Goal: Task Accomplishment & Management: Manage account settings

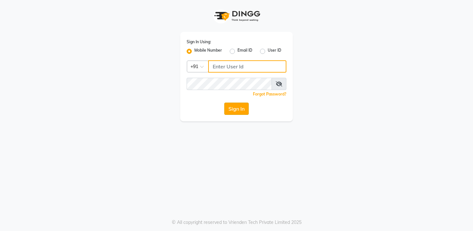
type input "9559882828"
click at [234, 110] on button "Sign In" at bounding box center [236, 108] width 24 height 12
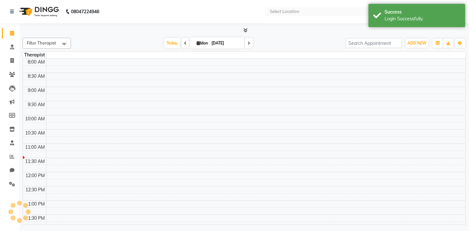
select select "en"
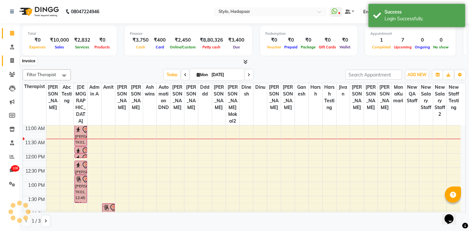
click at [13, 61] on icon at bounding box center [12, 60] width 4 height 5
select select "service"
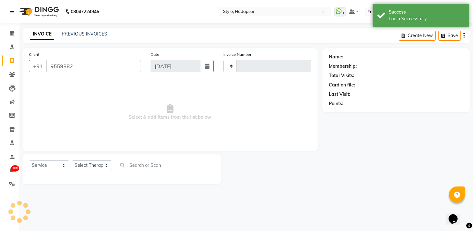
type input "95598828"
type input "749"
select select "157"
type input "9559882828"
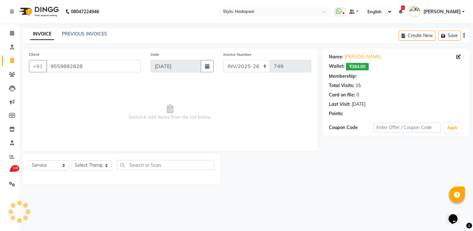
select select "11: Object"
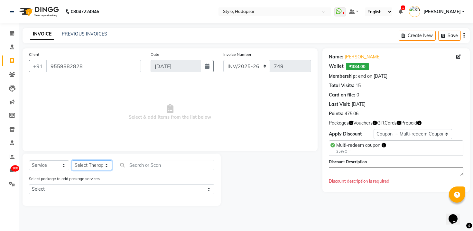
click at [94, 166] on select "Select Therapist" at bounding box center [92, 165] width 40 height 10
click at [105, 167] on select "Select Therapist aadi [PERSON_NAME] Abc testing abhi Admin A Amit Ankit [PERSON…" at bounding box center [92, 165] width 40 height 10
select select "5396"
click at [72, 160] on select "Select Therapist aadi [PERSON_NAME] Abc testing abhi Admin A Amit Ankit [PERSON…" at bounding box center [92, 165] width 40 height 10
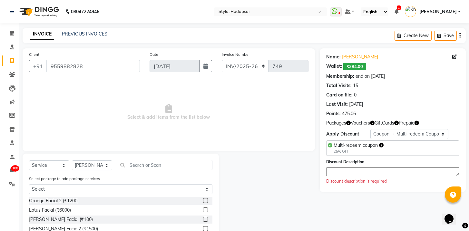
click at [203, 198] on label at bounding box center [205, 200] width 5 height 5
click at [203, 198] on input "checkbox" at bounding box center [205, 200] width 4 height 4
checkbox input "true"
select select "Z73944"
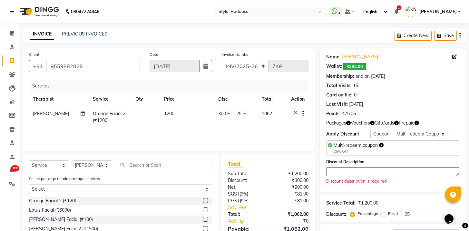
checkbox input "false"
click at [393, 129] on select "Select Membership → Annual membership Membership → Arc Membership Membership → …" at bounding box center [409, 134] width 78 height 10
select select "0:"
click at [370, 129] on select "Select Membership → Annual membership Membership → Arc Membership Membership → …" at bounding box center [409, 134] width 78 height 10
type input "0"
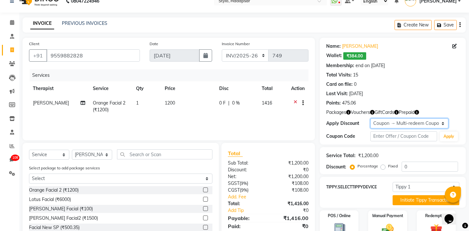
scroll to position [23, 0]
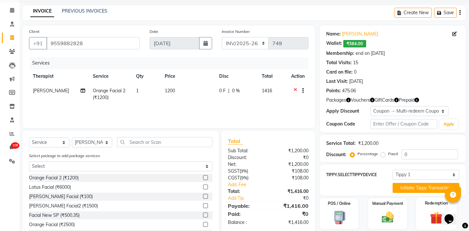
click at [422, 211] on div "Redemption" at bounding box center [436, 213] width 41 height 32
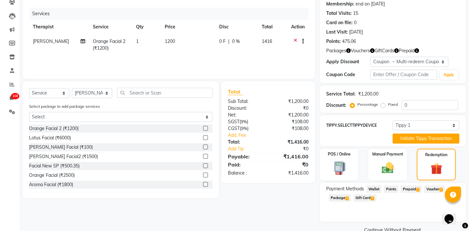
scroll to position [86, 0]
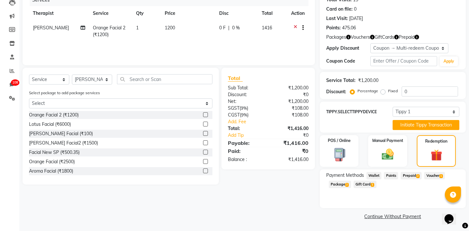
click at [343, 186] on span "Package 2" at bounding box center [340, 183] width 22 height 7
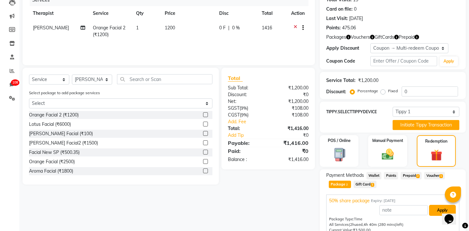
click at [438, 214] on button "Apply" at bounding box center [442, 210] width 27 height 11
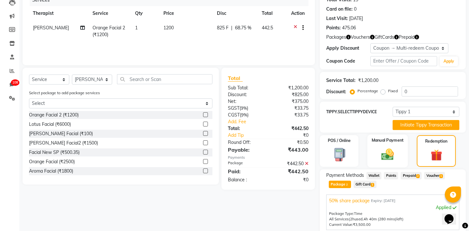
click at [388, 148] on img at bounding box center [387, 154] width 20 height 14
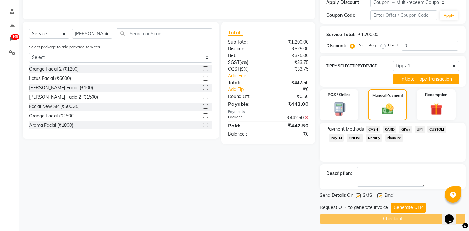
scroll to position [134, 0]
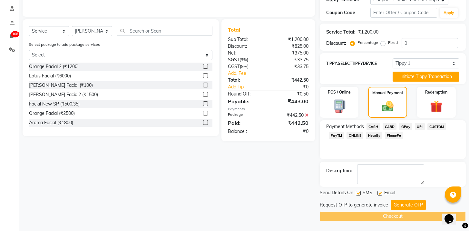
click at [380, 193] on label at bounding box center [379, 192] width 5 height 5
click at [380, 193] on input "checkbox" at bounding box center [379, 193] width 4 height 4
checkbox input "false"
click at [358, 193] on label at bounding box center [358, 192] width 5 height 5
click at [358, 193] on input "checkbox" at bounding box center [358, 193] width 4 height 4
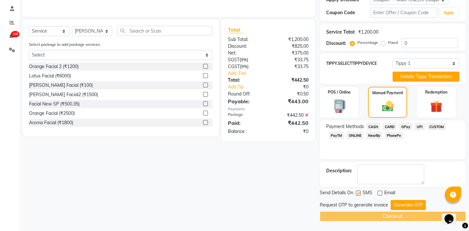
checkbox input "false"
click at [14, 51] on icon at bounding box center [12, 49] width 6 height 5
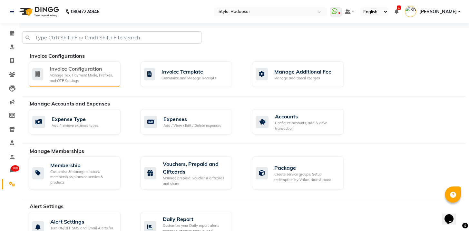
click at [74, 73] on div "Manage Tax, Payment Mode, Prefixes, and OTP Settings" at bounding box center [83, 77] width 66 height 11
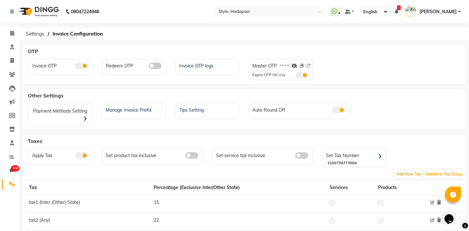
click at [80, 66] on span at bounding box center [81, 65] width 13 height 6
click at [75, 67] on input "checkbox" at bounding box center [75, 67] width 0 height 0
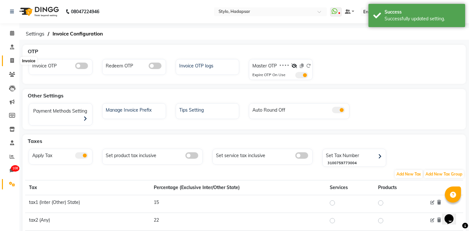
click at [11, 59] on icon at bounding box center [12, 60] width 4 height 5
select select "service"
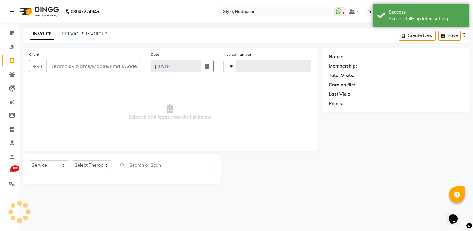
type input "749"
select select "157"
click at [92, 70] on input "Client" at bounding box center [93, 66] width 95 height 12
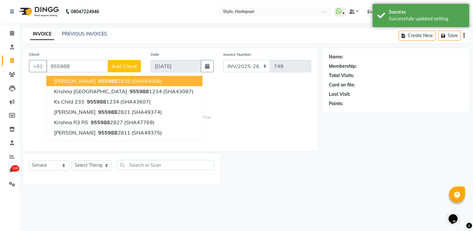
click at [132, 79] on span "(SHA43006)" at bounding box center [147, 81] width 30 height 6
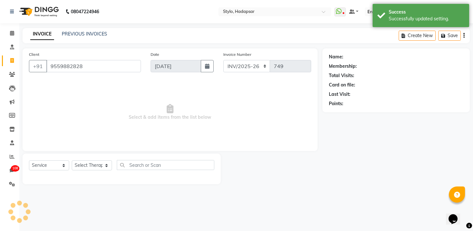
type input "9559882828"
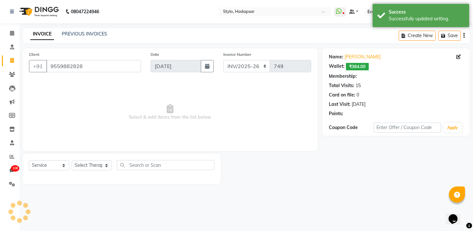
select select "11: Object"
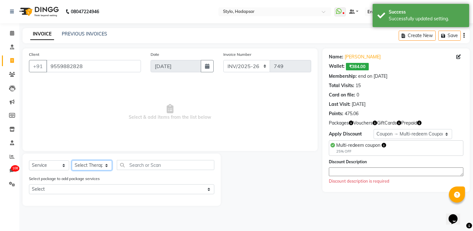
click at [80, 165] on select "Select Therapist aadi [PERSON_NAME] Abc testing abhi Admin A Amit Ankit [PERSON…" at bounding box center [92, 165] width 40 height 10
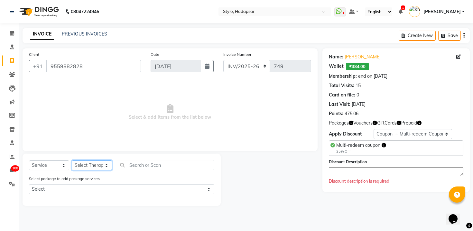
select select "5396"
click at [72, 160] on select "Select Therapist aadi [PERSON_NAME] Abc testing abhi Admin A Amit Ankit [PERSON…" at bounding box center [92, 165] width 40 height 10
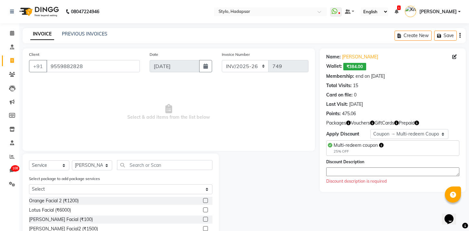
click at [203, 201] on label at bounding box center [205, 200] width 5 height 5
click at [203, 201] on input "checkbox" at bounding box center [205, 200] width 4 height 4
checkbox input "true"
select select "Z73944"
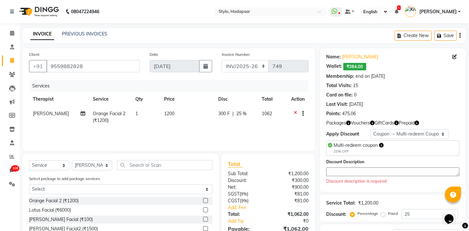
checkbox input "false"
click at [396, 133] on select "Select Membership → Annual membership Membership → Arc Membership Membership → …" at bounding box center [409, 134] width 78 height 10
select select "0:"
click at [370, 129] on select "Select Membership → Annual membership Membership → Arc Membership Membership → …" at bounding box center [409, 134] width 78 height 10
type input "0"
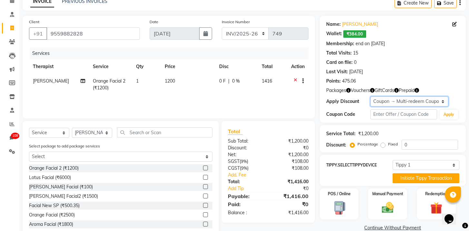
scroll to position [49, 0]
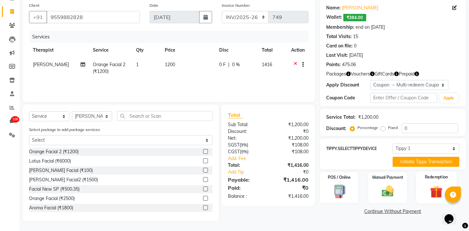
click at [429, 181] on div "Redemption" at bounding box center [436, 187] width 41 height 32
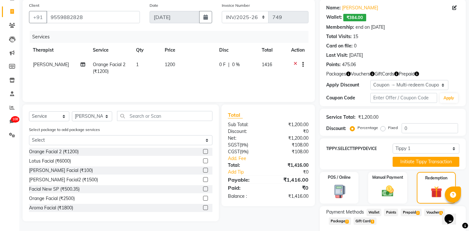
click at [348, 221] on span "2" at bounding box center [347, 221] width 4 height 4
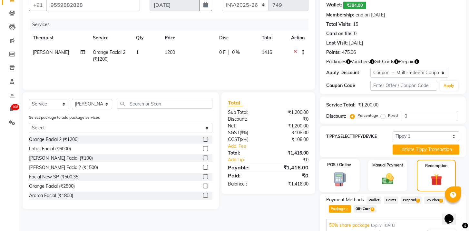
scroll to position [131, 0]
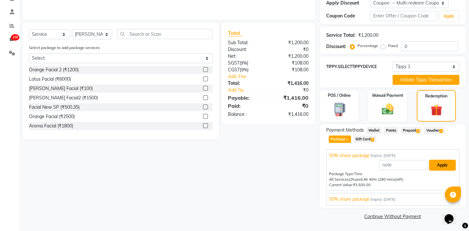
click at [436, 166] on button "Apply" at bounding box center [442, 164] width 27 height 11
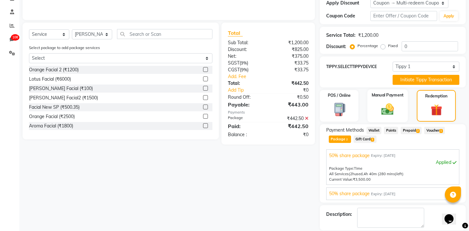
click at [401, 113] on div "Manual Payment" at bounding box center [387, 105] width 41 height 33
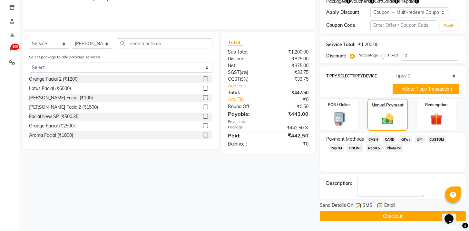
scroll to position [121, 0]
click at [380, 205] on label at bounding box center [379, 205] width 5 height 5
click at [380, 205] on input "checkbox" at bounding box center [379, 206] width 4 height 4
checkbox input "false"
click at [357, 205] on label at bounding box center [358, 205] width 5 height 5
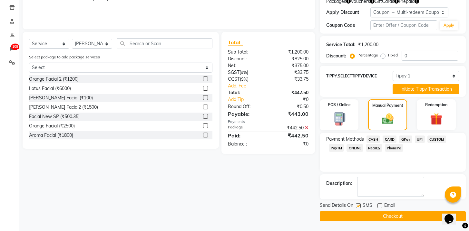
click at [357, 205] on input "checkbox" at bounding box center [358, 206] width 4 height 4
checkbox input "false"
click at [358, 215] on button "Checkout" at bounding box center [393, 216] width 146 height 10
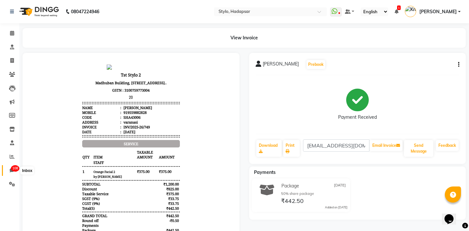
click at [14, 170] on span "108" at bounding box center [15, 168] width 8 height 6
select select "100"
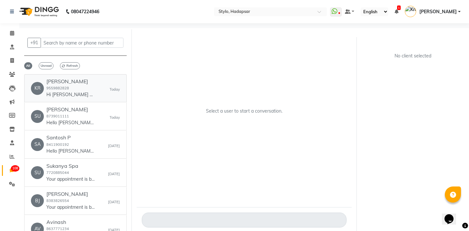
click at [79, 100] on link "[PERSON_NAME] 9559882828 Hi [PERSON_NAME] 😊 Your 'Package' has been redeemed ✅ …" at bounding box center [75, 88] width 102 height 28
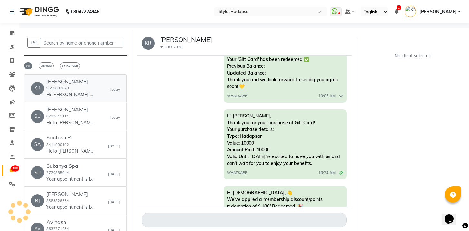
scroll to position [1767, 0]
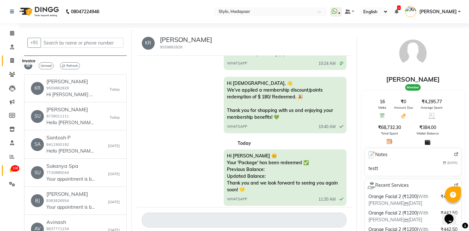
click at [10, 59] on span at bounding box center [11, 60] width 11 height 7
select select "service"
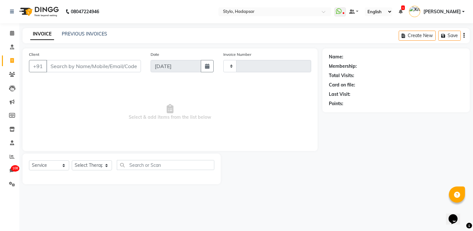
type input "750"
select select "157"
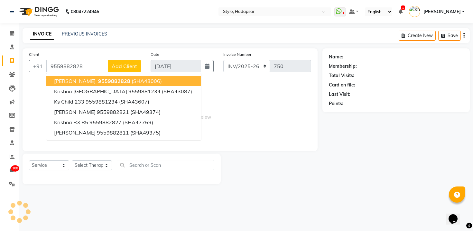
type input "9559882828"
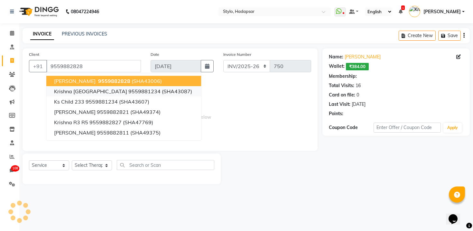
select select "11: Object"
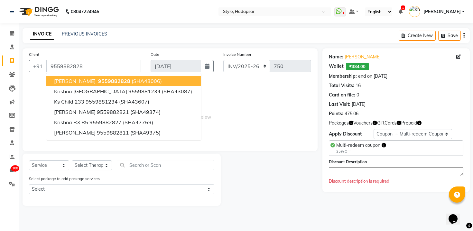
click at [104, 77] on button "[PERSON_NAME] 9559882828 (SHA43006)" at bounding box center [123, 81] width 155 height 10
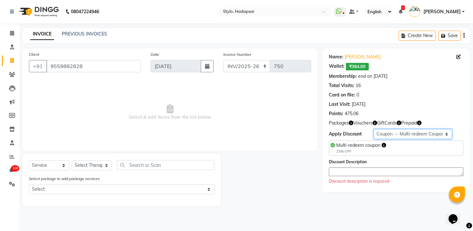
click at [399, 137] on select "Select Membership → Annual membership Membership → Arc Membership Membership → …" at bounding box center [413, 134] width 79 height 10
select select "0:"
click at [374, 129] on select "Select Membership → Annual membership Membership → Arc Membership Membership → …" at bounding box center [413, 134] width 79 height 10
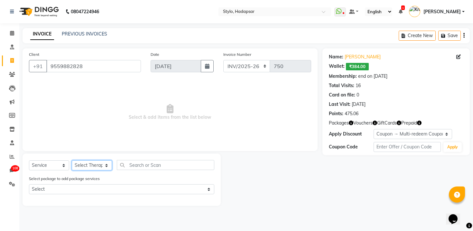
click at [105, 165] on select "Select Therapist aadi [PERSON_NAME] Abc testing abhi Admin A Amit Ankit [PERSON…" at bounding box center [92, 165] width 40 height 10
select select "5396"
click at [72, 160] on select "Select Therapist aadi [PERSON_NAME] Abc testing abhi Admin A Amit Ankit [PERSON…" at bounding box center [92, 165] width 40 height 10
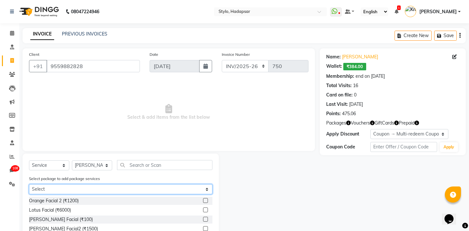
click at [123, 188] on select "Select 50% share package 50% share package" at bounding box center [120, 189] width 183 height 10
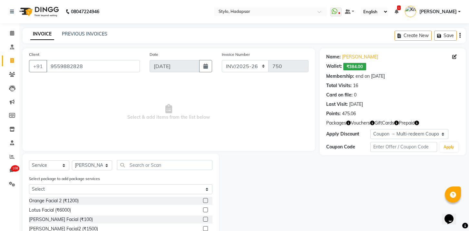
click at [203, 198] on label at bounding box center [205, 200] width 5 height 5
click at [203, 198] on input "checkbox" at bounding box center [205, 200] width 4 height 4
checkbox input "true"
select select "Z73944"
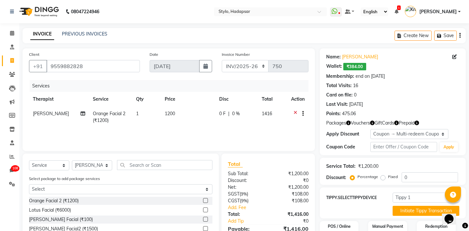
checkbox input "false"
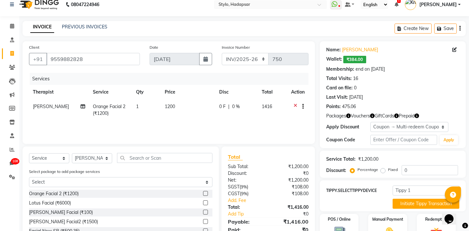
scroll to position [49, 0]
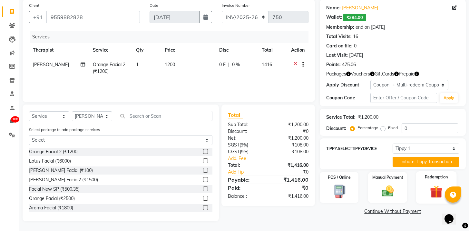
click at [433, 180] on div "Redemption" at bounding box center [436, 187] width 41 height 32
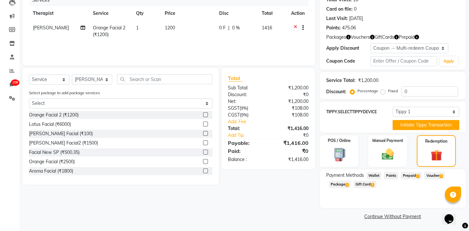
click at [346, 185] on span "2" at bounding box center [347, 185] width 4 height 4
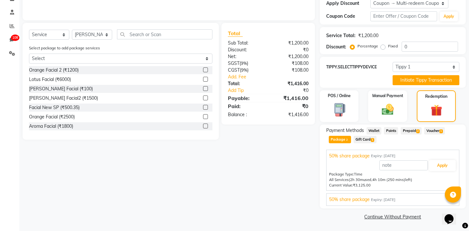
scroll to position [131, 0]
click at [433, 166] on button "Apply" at bounding box center [442, 164] width 27 height 11
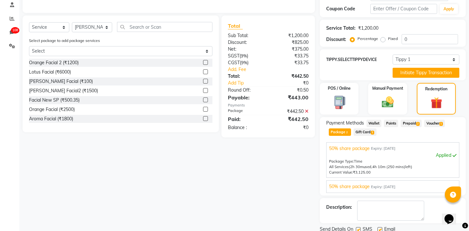
scroll to position [141, 0]
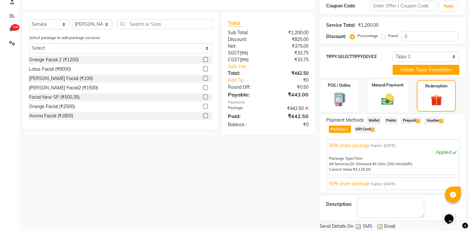
click at [391, 106] on img at bounding box center [387, 99] width 20 height 14
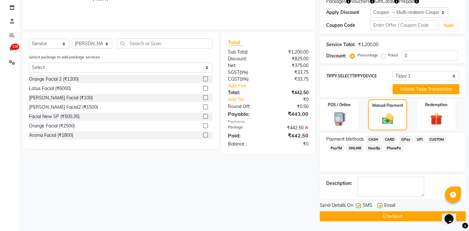
click at [358, 204] on label at bounding box center [358, 205] width 5 height 5
click at [358, 204] on input "checkbox" at bounding box center [358, 206] width 4 height 4
checkbox input "false"
drag, startPoint x: 377, startPoint y: 205, endPoint x: 380, endPoint y: 208, distance: 4.3
click at [377, 205] on label at bounding box center [379, 205] width 5 height 5
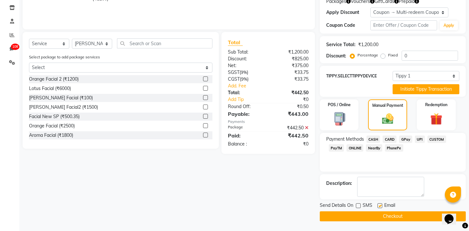
click at [377, 205] on input "checkbox" at bounding box center [379, 206] width 4 height 4
checkbox input "false"
click at [383, 214] on button "Checkout" at bounding box center [393, 216] width 146 height 10
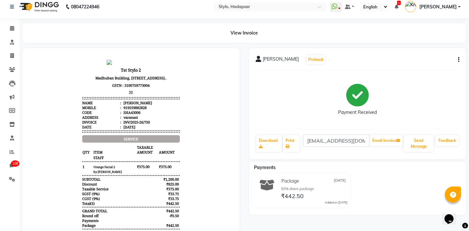
scroll to position [5, 0]
click at [13, 55] on icon at bounding box center [12, 55] width 4 height 5
select select "service"
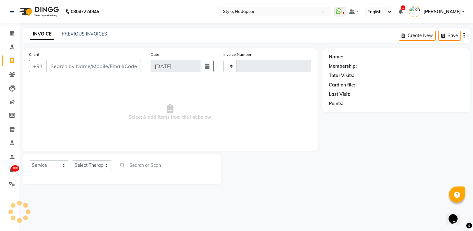
type input "751"
select select "157"
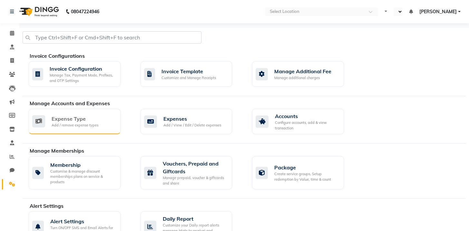
select select "en"
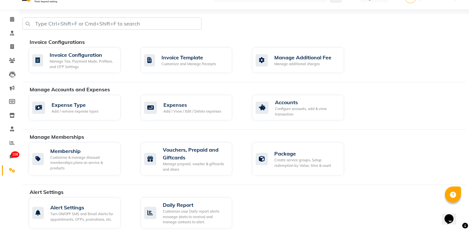
scroll to position [92, 0]
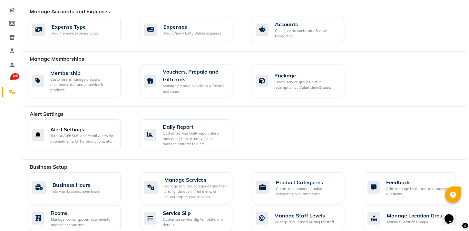
click at [59, 143] on div "Turn ON/OFF SMS and Email Alerts for appointments, OTPs, promotions, etc." at bounding box center [82, 138] width 65 height 11
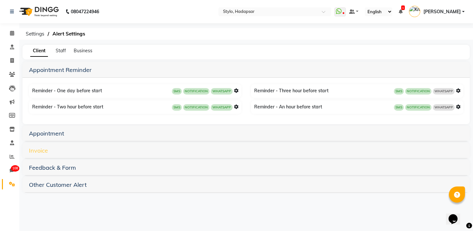
click at [43, 151] on link "Invoice" at bounding box center [38, 150] width 19 height 7
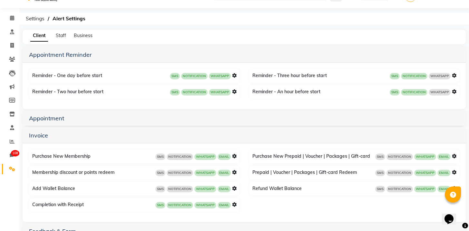
click at [455, 173] on icon at bounding box center [454, 172] width 5 height 5
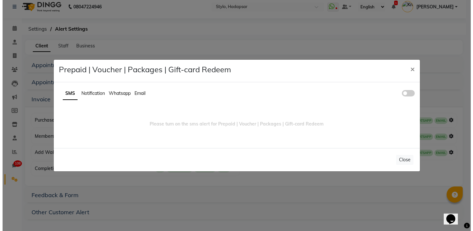
scroll to position [5, 0]
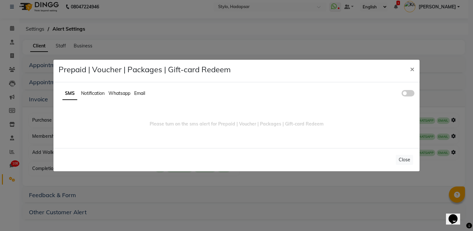
click at [117, 93] on span "Whatsapp" at bounding box center [120, 93] width 22 height 6
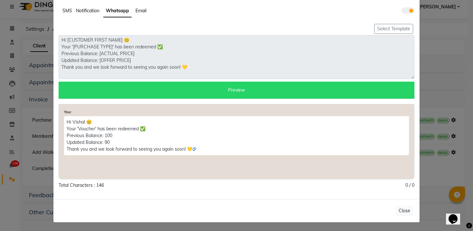
scroll to position [33, 0]
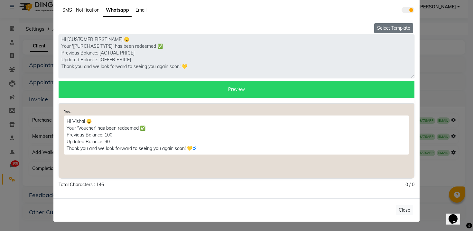
click at [393, 29] on button "Select Template" at bounding box center [394, 28] width 39 height 10
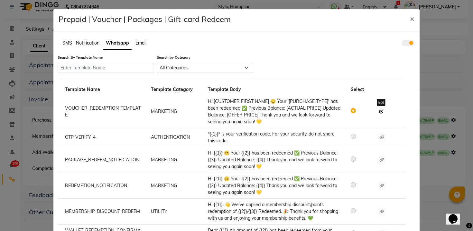
click at [380, 112] on icon at bounding box center [382, 112] width 4 height 4
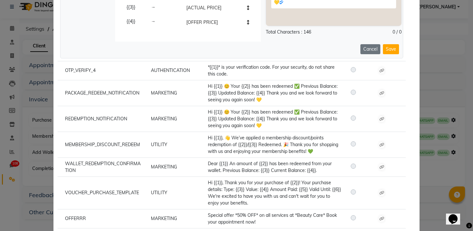
scroll to position [188, 0]
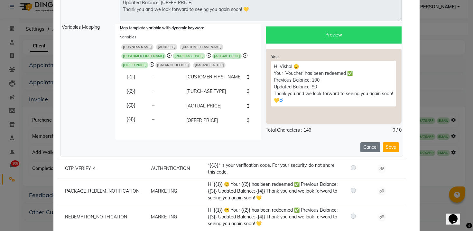
click at [235, 106] on li "[ACTUAL PRICE]" at bounding box center [218, 106] width 76 height 15
click at [150, 66] on icon at bounding box center [152, 64] width 5 height 5
click at [243, 56] on icon at bounding box center [245, 55] width 5 height 5
click at [175, 65] on span "[BALANCE BEFORE]" at bounding box center [168, 65] width 35 height 6
click at [212, 68] on div "[BUSINESS NAME] [ADDRESS] [CUSTOMER LAST NAME] [CUSTOMER FIRST NAME] [PURCHASE …" at bounding box center [188, 56] width 136 height 27
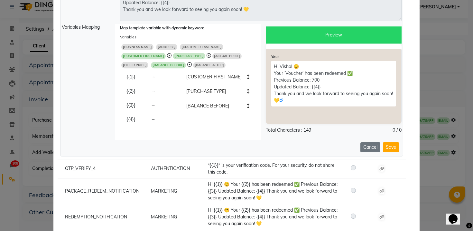
click at [214, 66] on span "[BALANCE AFTER]" at bounding box center [209, 65] width 33 height 6
type textarea "Hi [CUSTOMER FIRST NAME] 😊 Your '[PURCHASE TYPE]' has been redeemed ✅ Previous …"
click at [387, 144] on button "Save" at bounding box center [391, 147] width 16 height 10
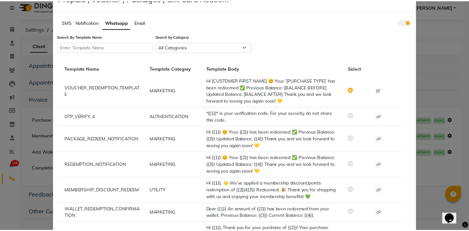
scroll to position [0, 0]
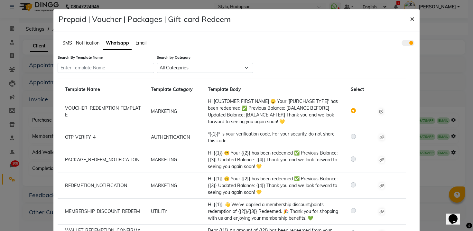
click at [410, 20] on span "×" at bounding box center [412, 19] width 5 height 10
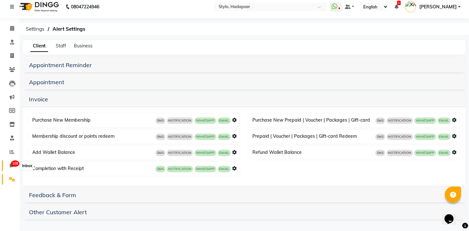
drag, startPoint x: 13, startPoint y: 162, endPoint x: 18, endPoint y: 153, distance: 10.0
click at [13, 162] on span "108" at bounding box center [15, 163] width 8 height 6
select select "100"
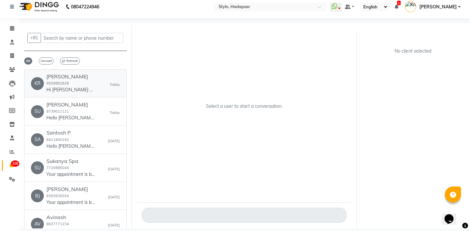
click at [85, 92] on p "Hi Krishna 😊 Your 'Package' has been redeemed ✅ Previous Balance: 400 Updated B…" at bounding box center [70, 89] width 48 height 7
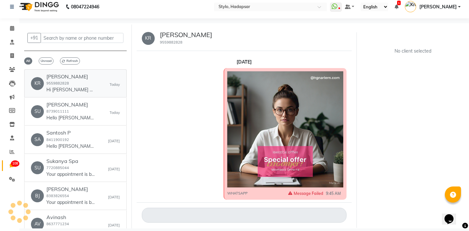
scroll to position [1830, 0]
